Goal: Information Seeking & Learning: Learn about a topic

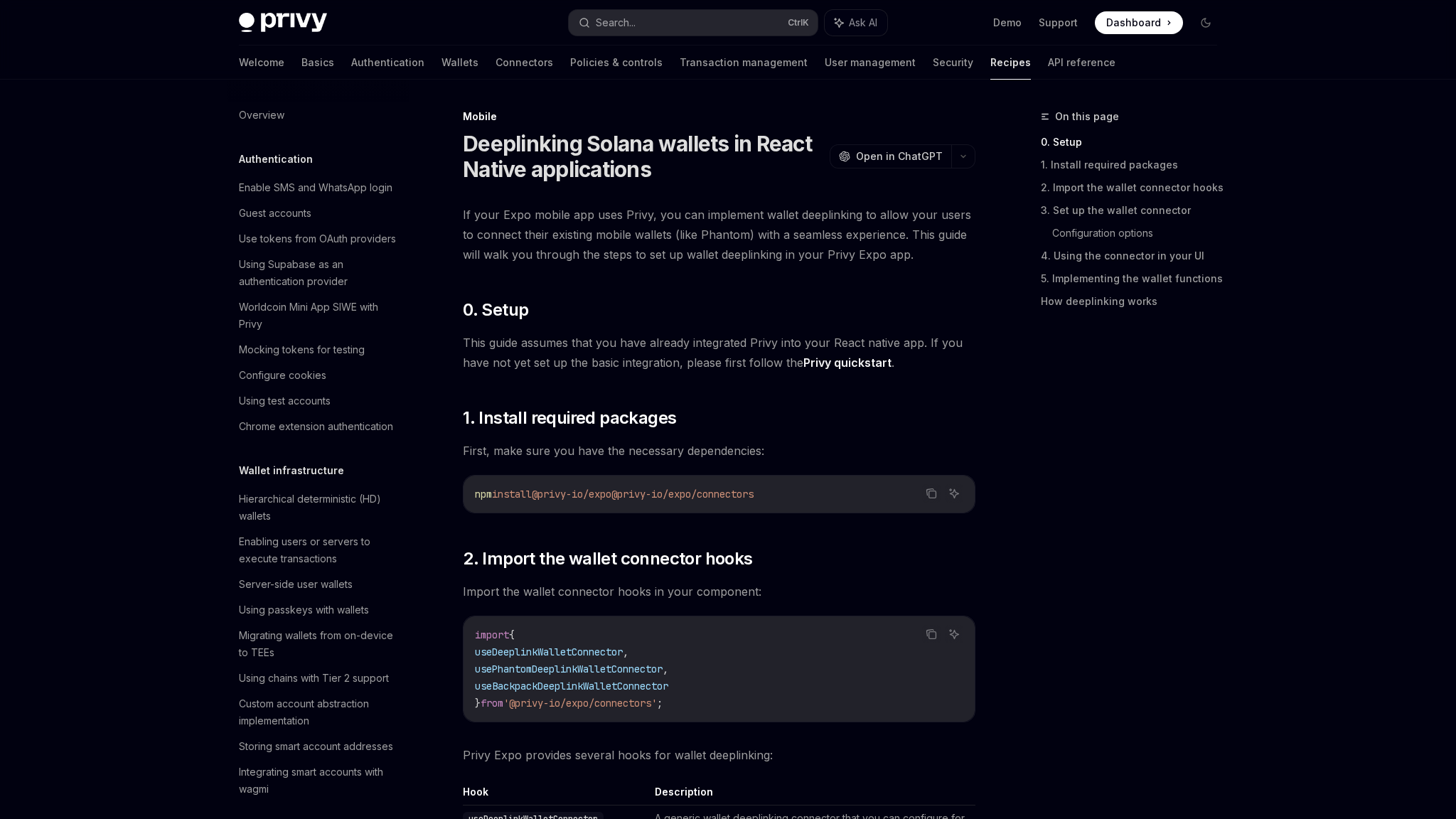
scroll to position [1415, 0]
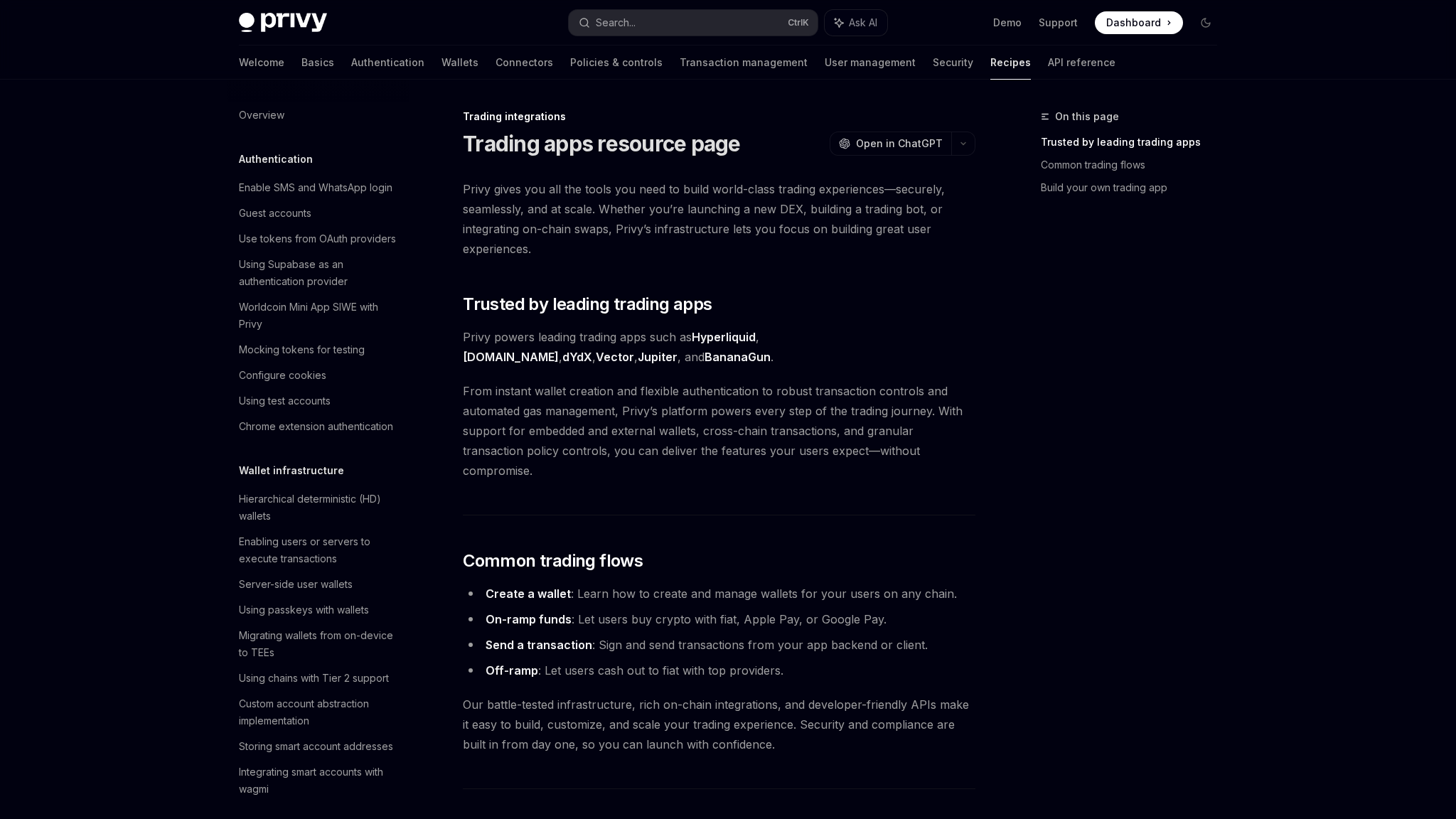
scroll to position [1181, 0]
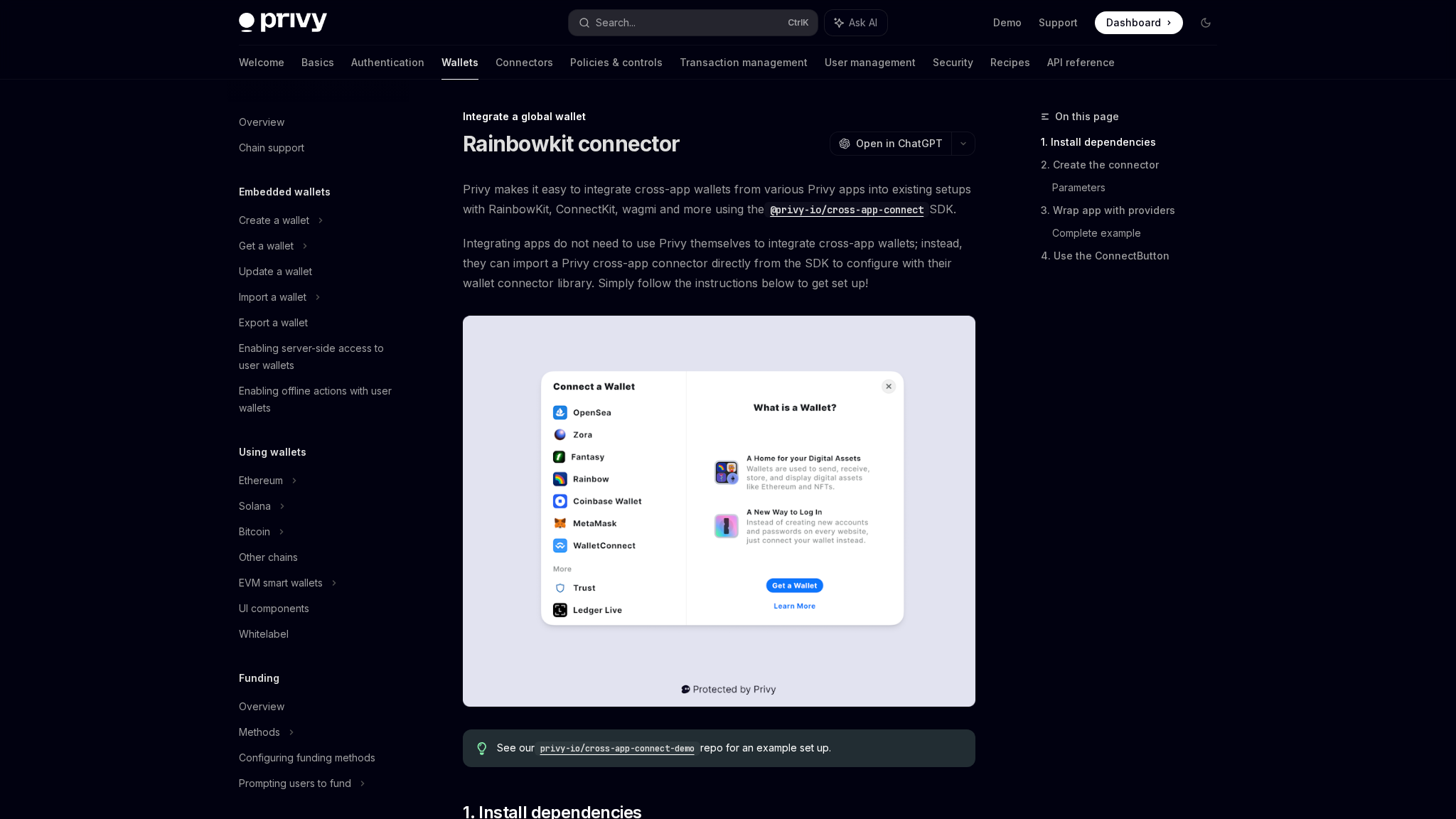
scroll to position [590, 0]
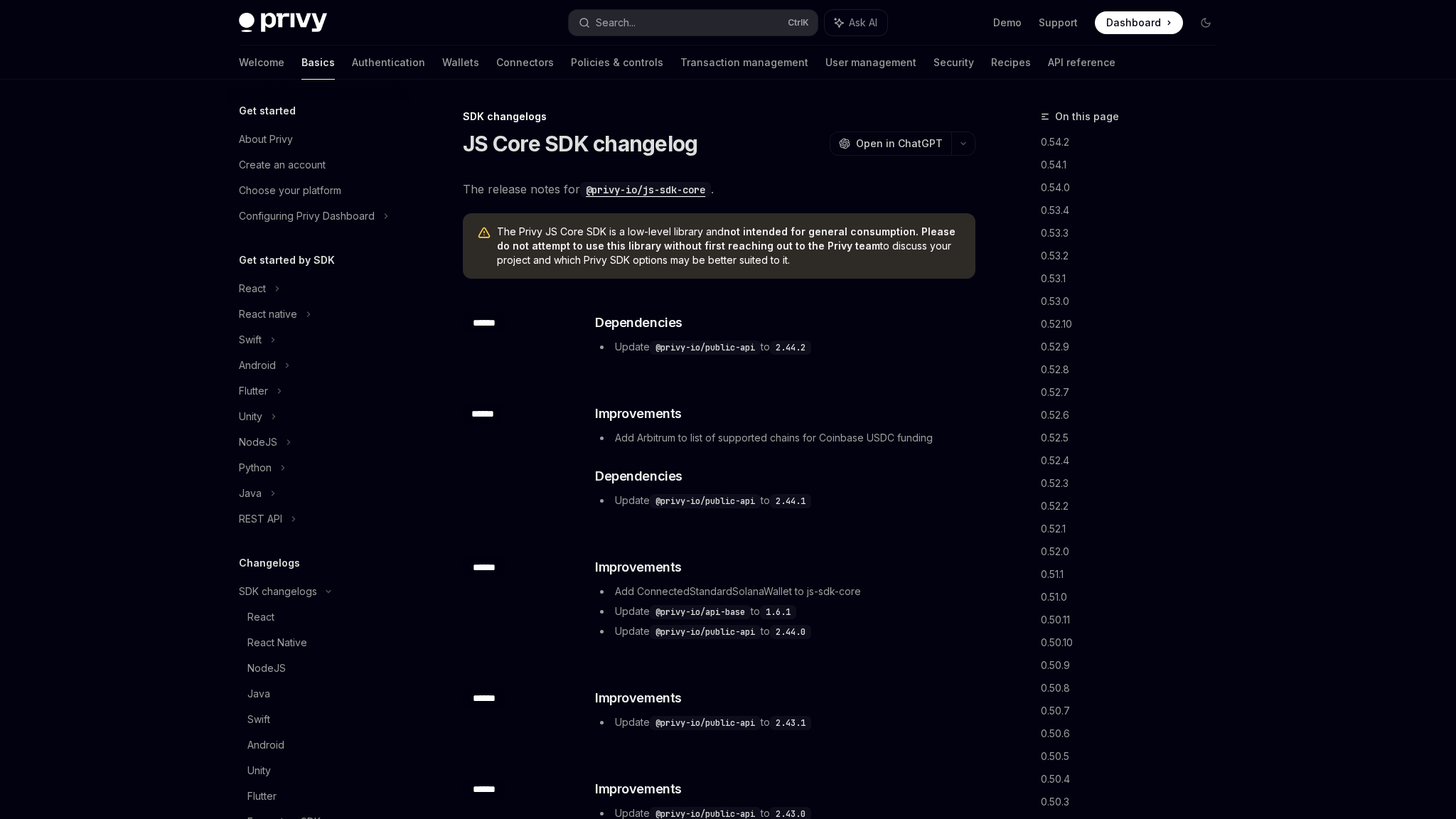
scroll to position [245, 0]
